Goal: Check status: Check status

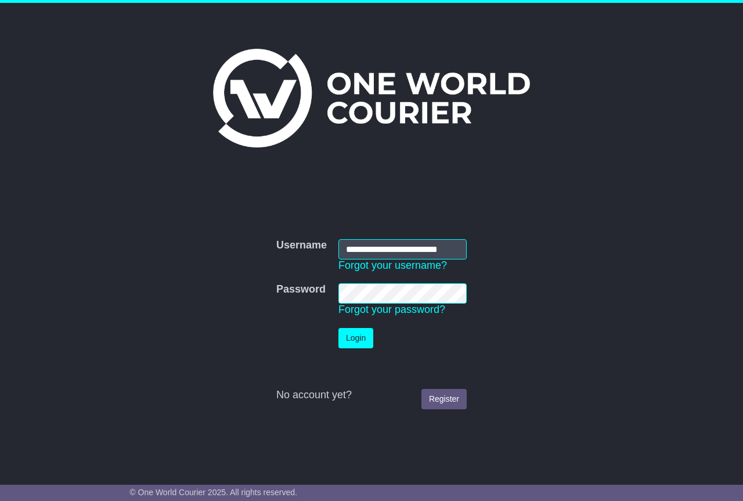
click at [353, 343] on button "Login" at bounding box center [355, 338] width 35 height 20
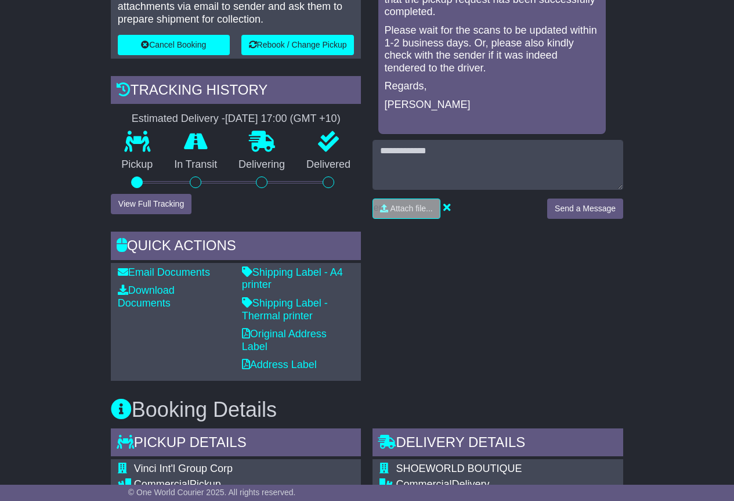
scroll to position [406, 0]
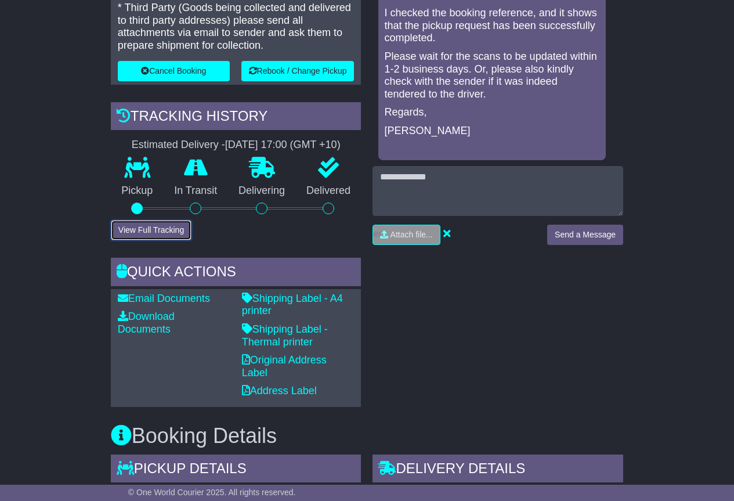
click at [157, 232] on button "View Full Tracking" at bounding box center [151, 230] width 81 height 20
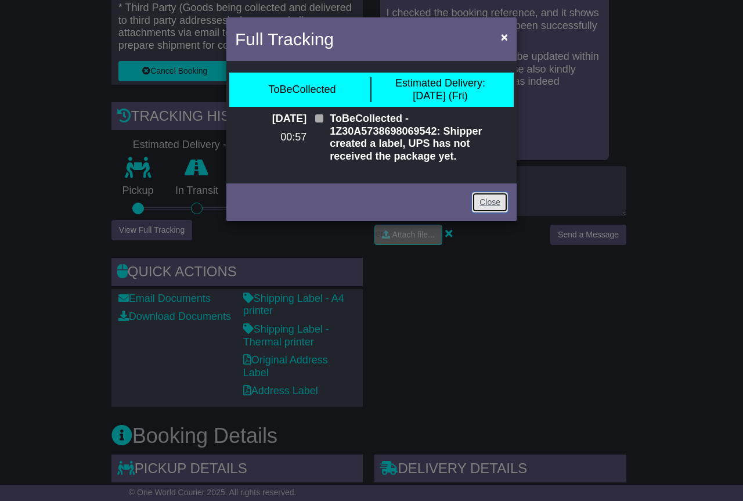
click at [481, 202] on link "Close" at bounding box center [490, 202] width 36 height 20
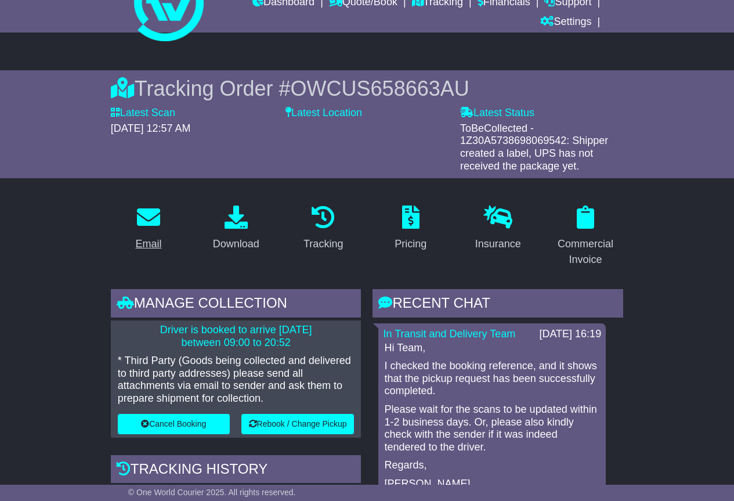
scroll to position [0, 0]
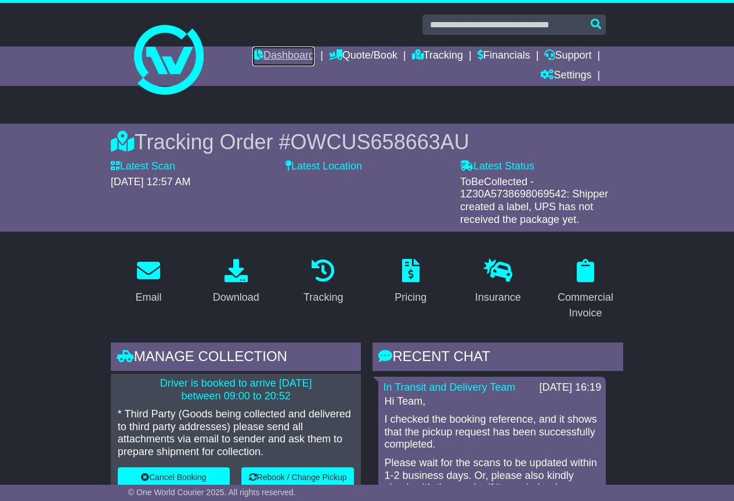
click at [264, 58] on link "Dashboard" at bounding box center [283, 56] width 62 height 20
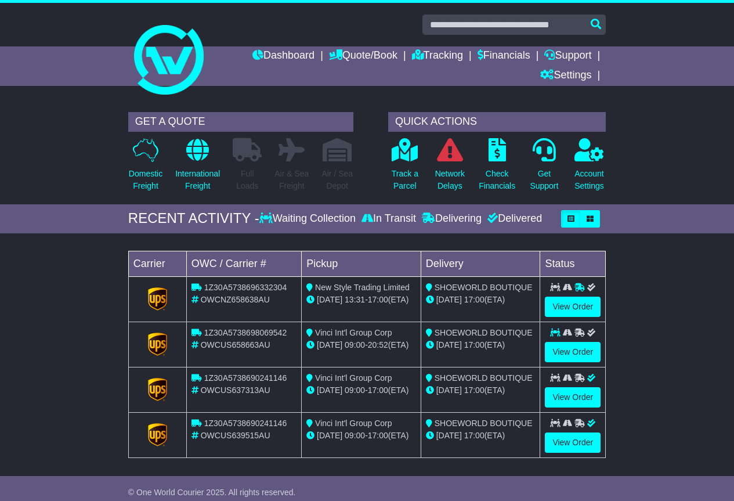
click at [580, 288] on icon at bounding box center [579, 287] width 10 height 8
click at [565, 309] on link "View Order" at bounding box center [573, 306] width 56 height 20
click at [560, 356] on link "View Order" at bounding box center [573, 352] width 56 height 20
